Goal: Transaction & Acquisition: Purchase product/service

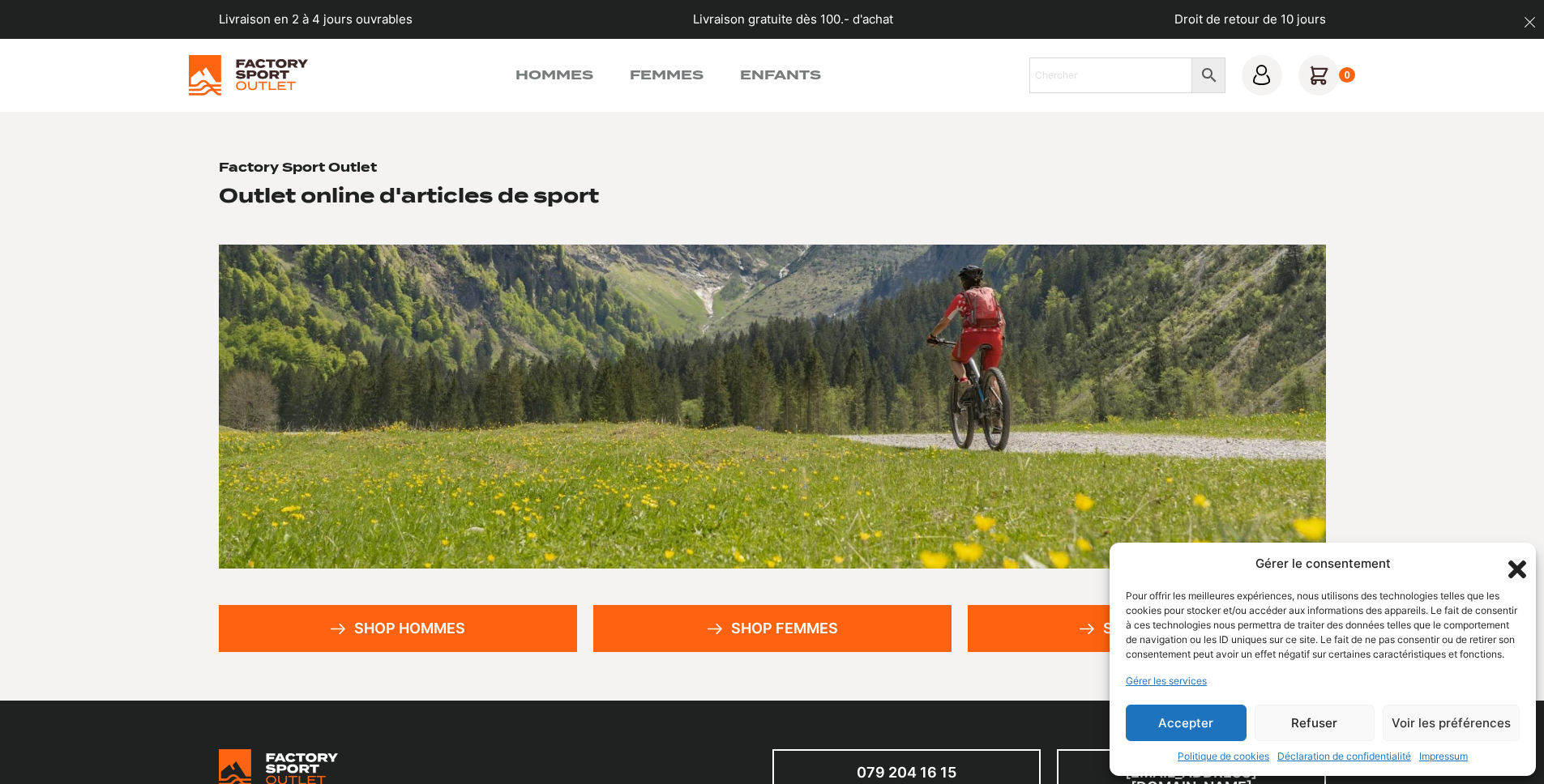
click at [1321, 83] on icon at bounding box center [1318, 74] width 17 height 17
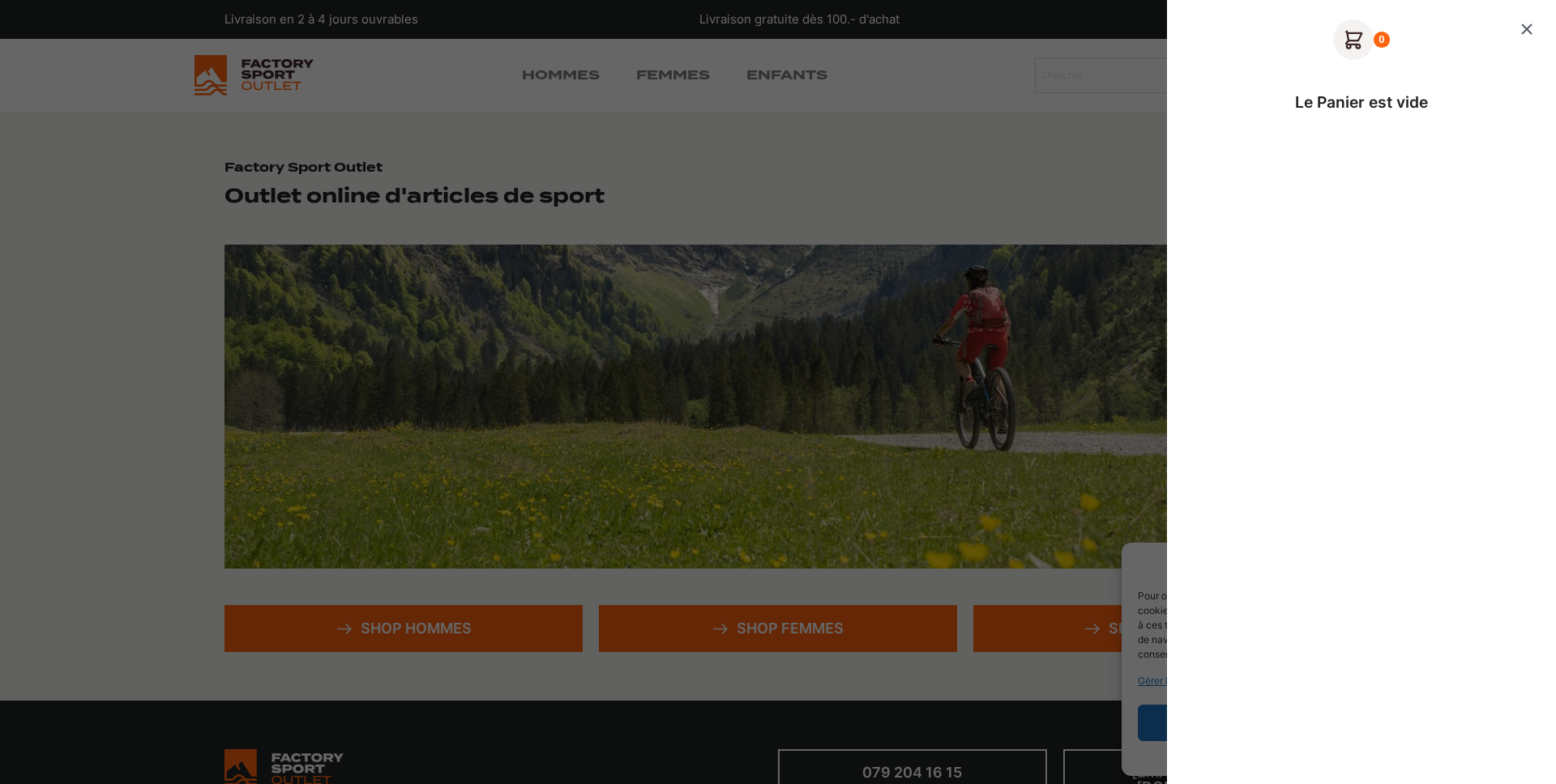
click at [1525, 27] on icon "Fermer le panier" at bounding box center [1526, 29] width 10 height 10
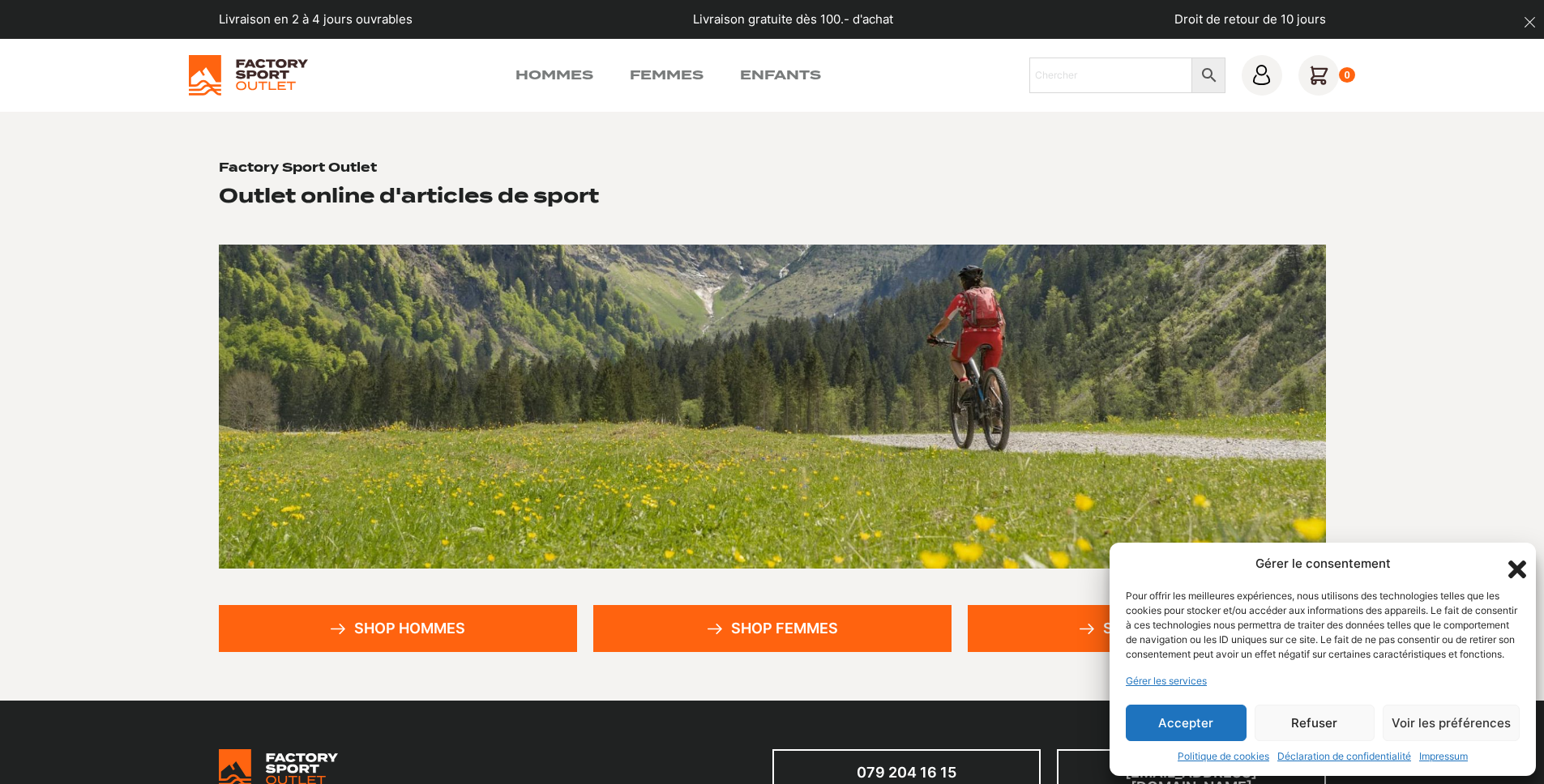
click at [1522, 556] on icon "Fermer la boîte de dialogue" at bounding box center [1516, 570] width 28 height 28
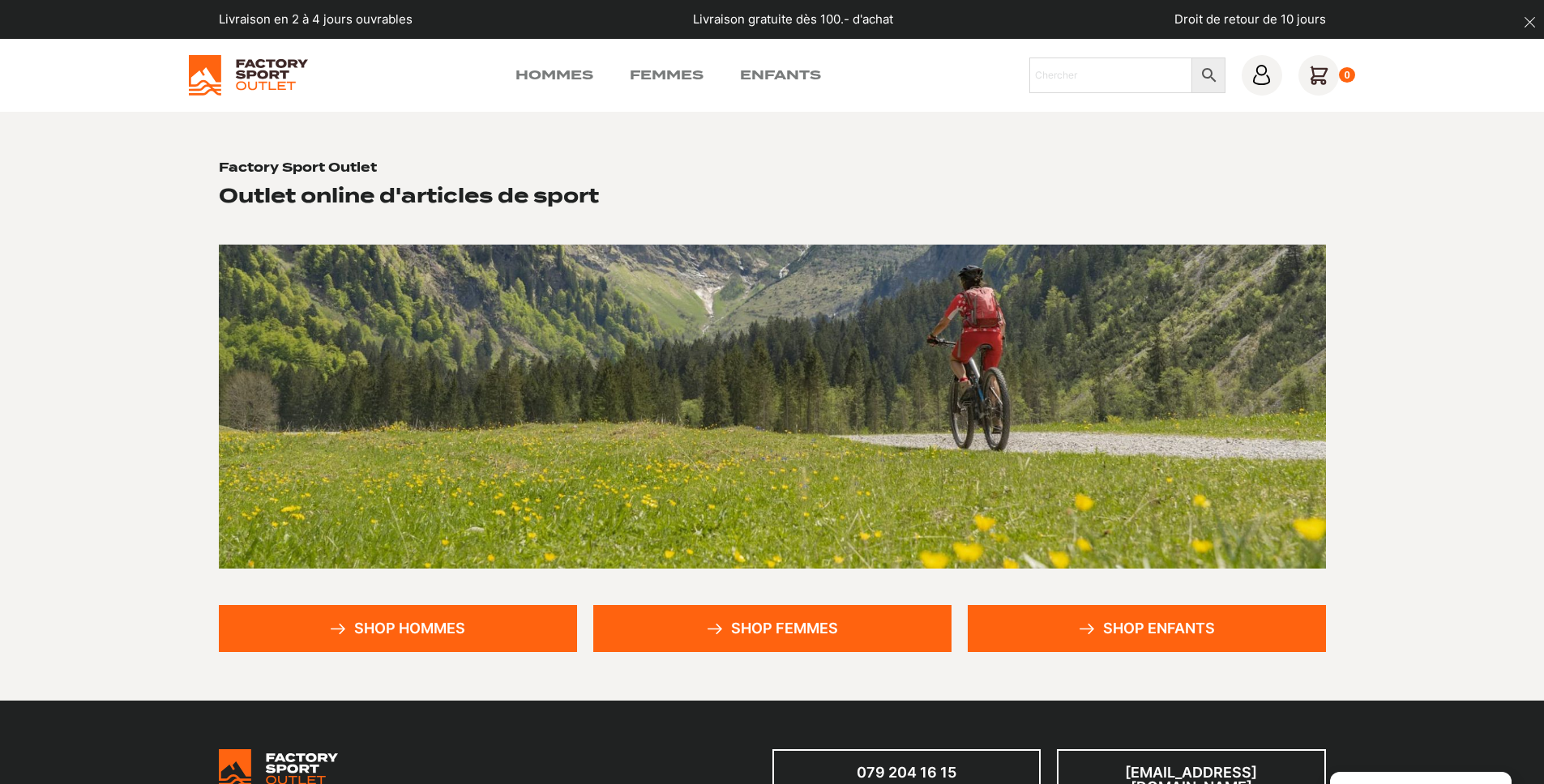
scroll to position [10, 0]
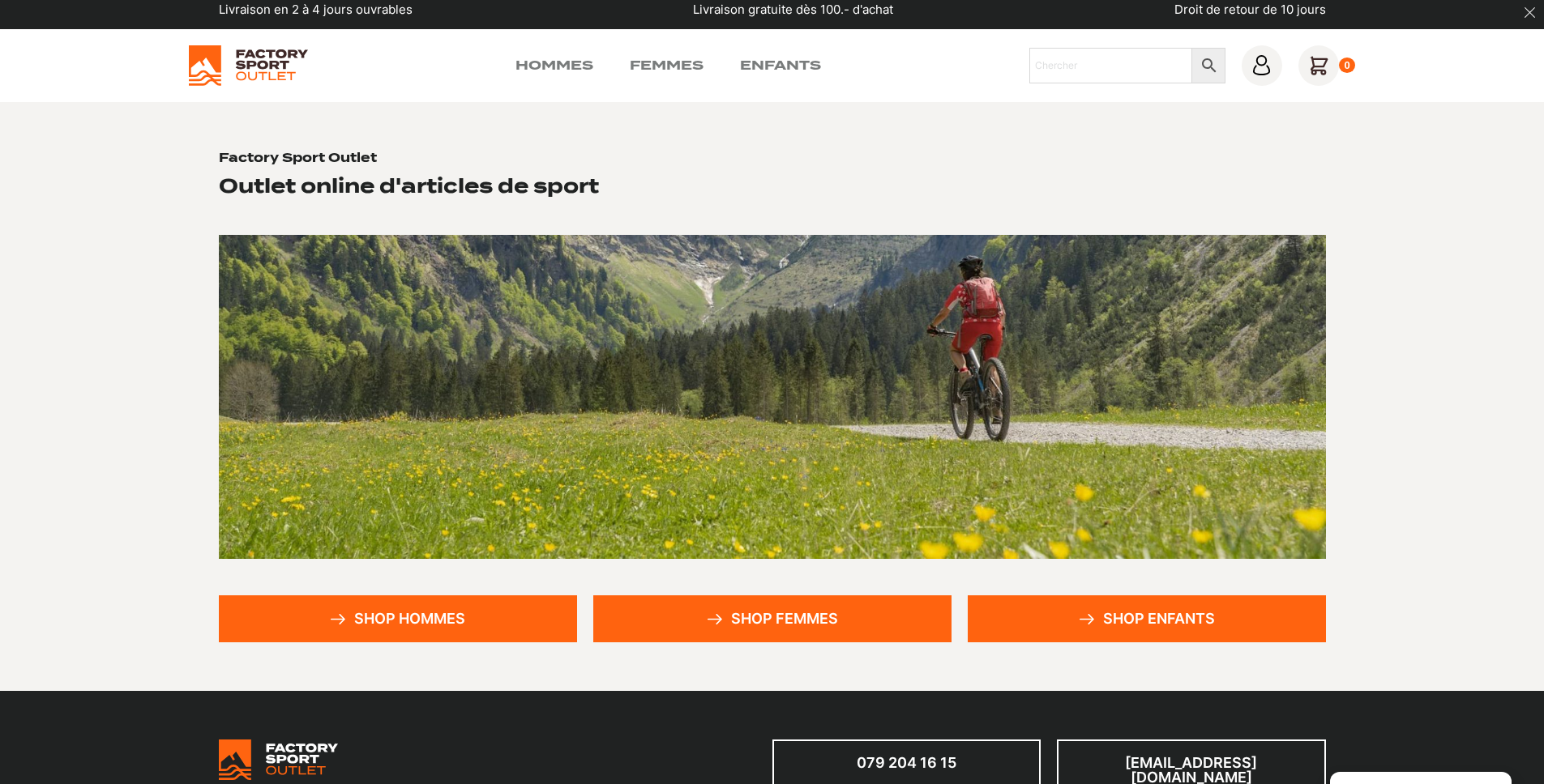
click at [675, 648] on section "Factory Sport Outlet Outlet online d'articles de sport Shop hommes Shop femmes …" at bounding box center [772, 397] width 1544 height 590
click at [681, 628] on link "Shop femmes" at bounding box center [772, 619] width 358 height 47
